Goal: Task Accomplishment & Management: Complete application form

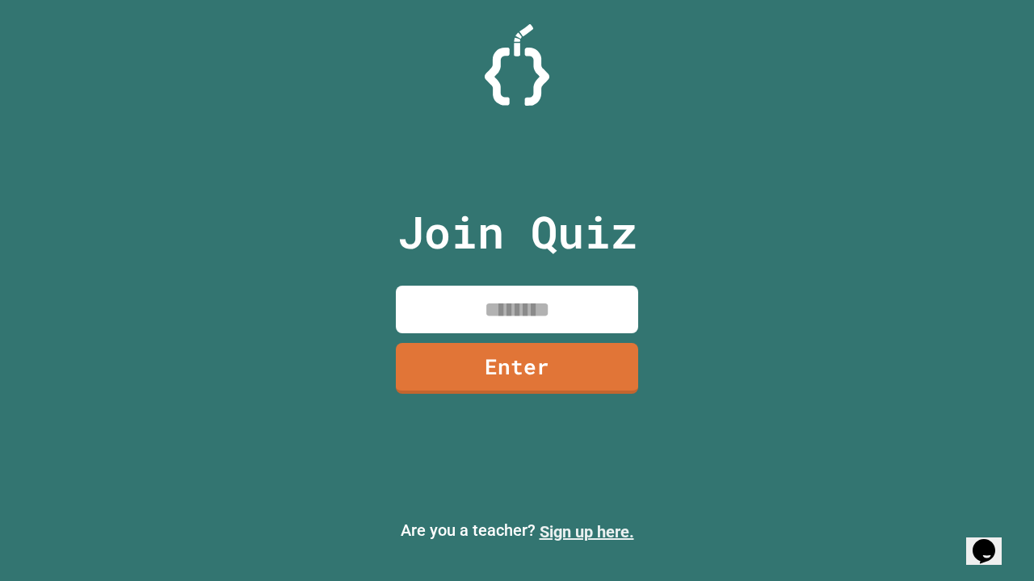
click at [586, 532] on link "Sign up here." at bounding box center [586, 531] width 94 height 19
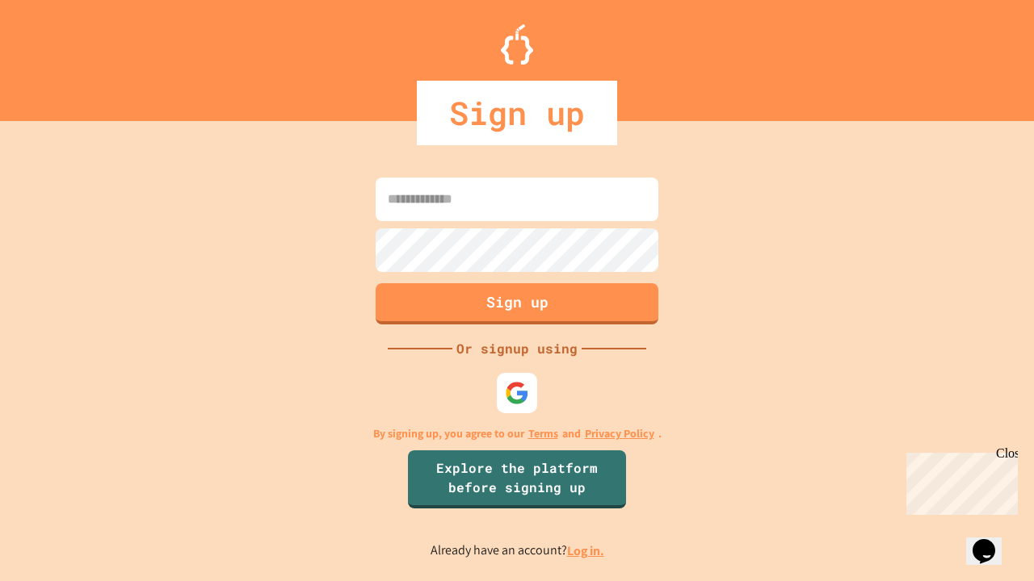
click at [586, 551] on link "Log in." at bounding box center [585, 551] width 37 height 17
